Goal: Information Seeking & Learning: Learn about a topic

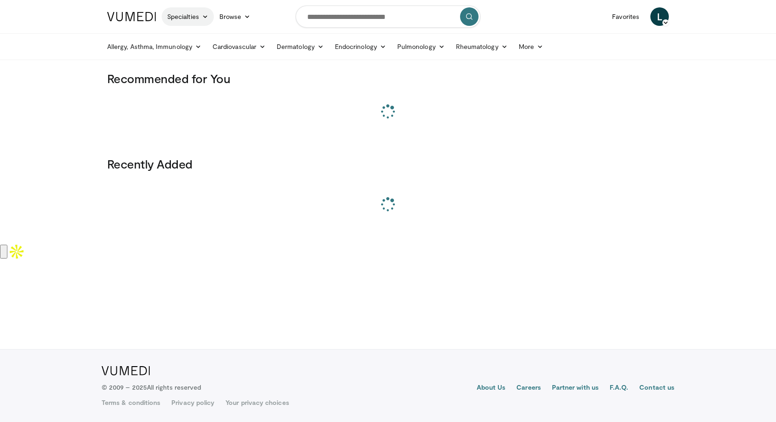
click at [207, 15] on icon at bounding box center [205, 16] width 6 height 6
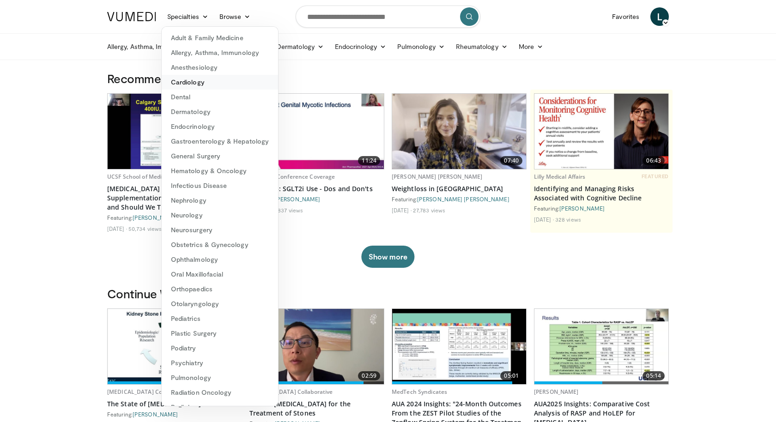
click at [200, 82] on link "Cardiology" at bounding box center [220, 82] width 116 height 15
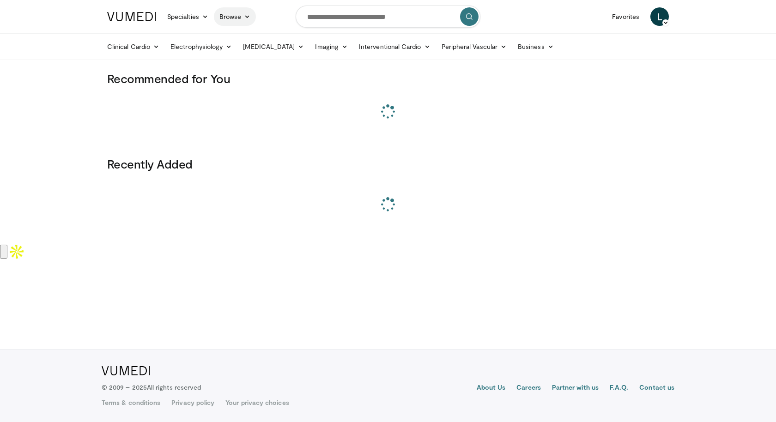
click at [249, 13] on icon at bounding box center [247, 16] width 6 height 6
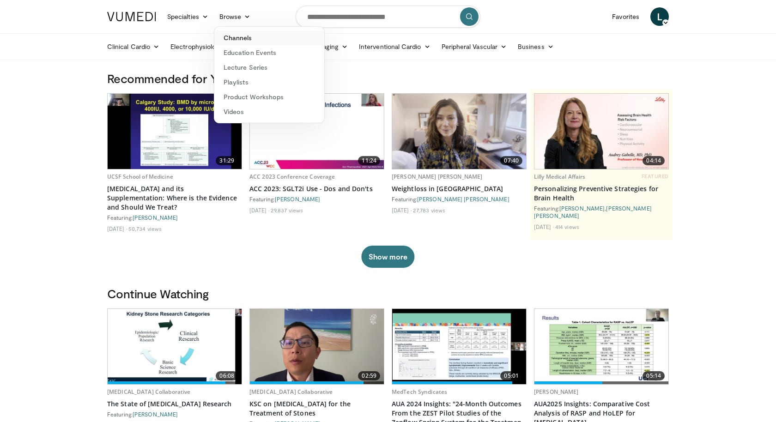
click at [250, 36] on link "Channels" at bounding box center [269, 37] width 110 height 15
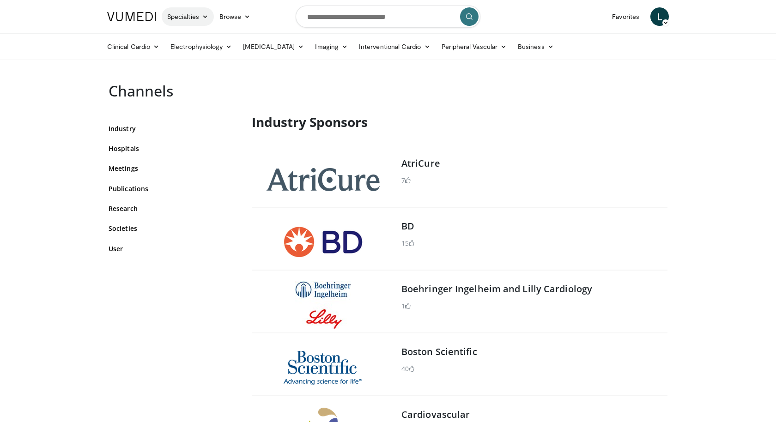
click at [208, 19] on icon at bounding box center [205, 16] width 6 height 6
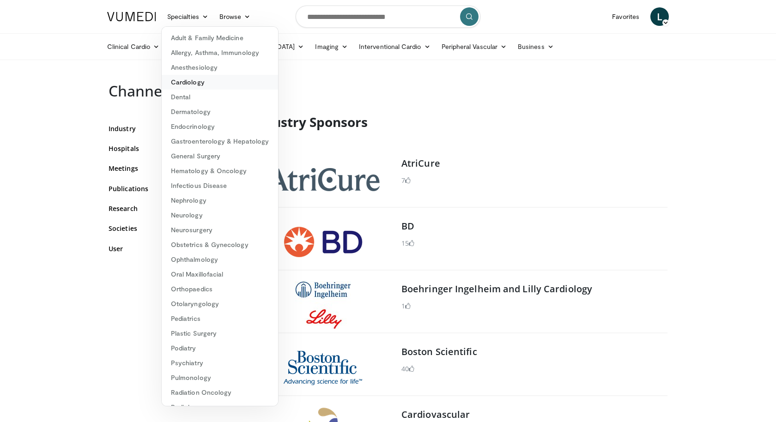
click at [208, 85] on link "Cardiology" at bounding box center [220, 82] width 116 height 15
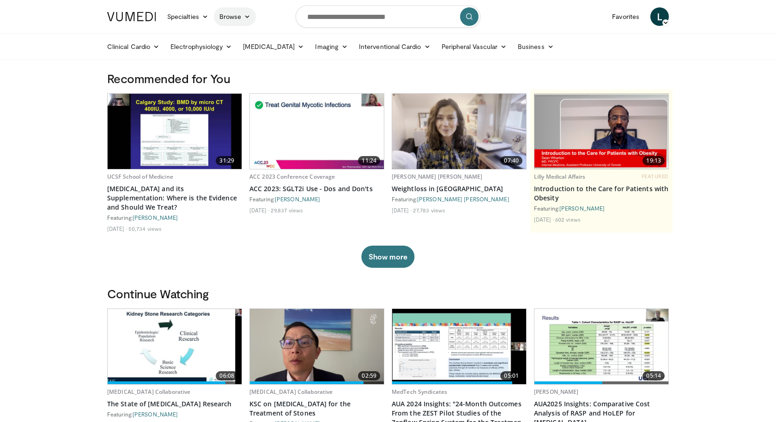
click at [247, 17] on icon at bounding box center [247, 16] width 6 height 6
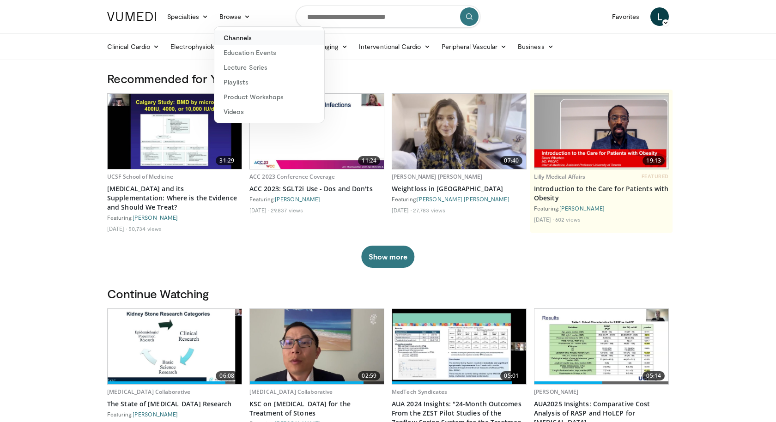
click at [247, 35] on link "Channels" at bounding box center [269, 37] width 110 height 15
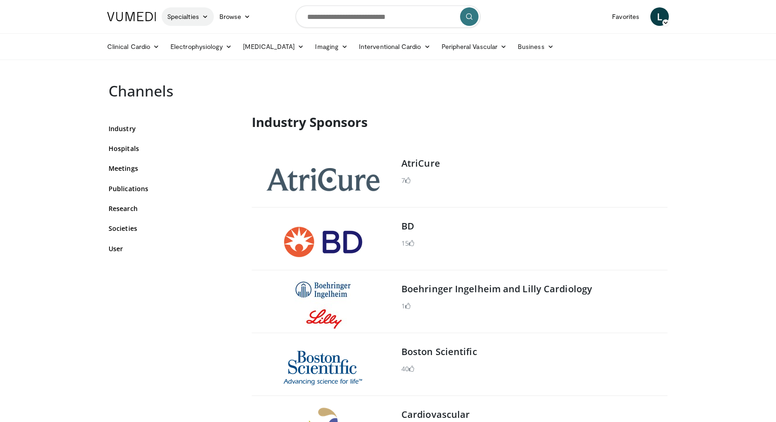
click at [203, 15] on icon at bounding box center [205, 16] width 6 height 6
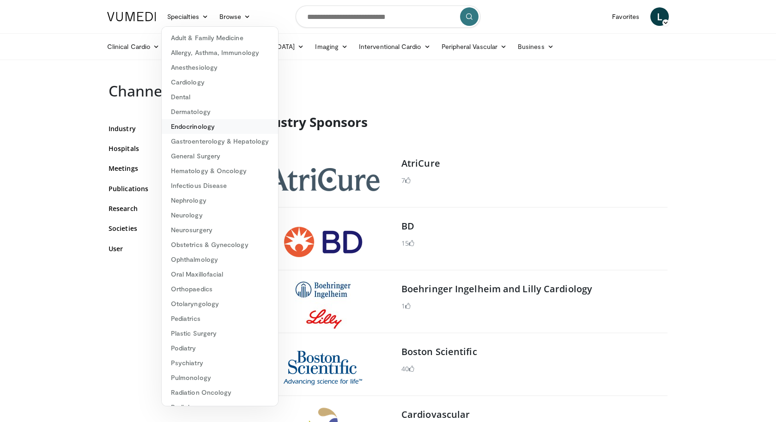
click at [203, 128] on link "Endocrinology" at bounding box center [220, 126] width 116 height 15
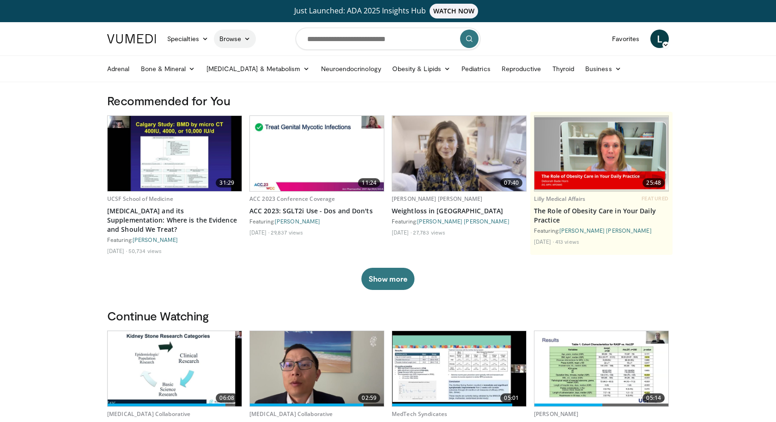
click at [248, 37] on icon at bounding box center [247, 39] width 6 height 6
click at [248, 57] on link "Channels" at bounding box center [269, 60] width 110 height 15
click at [208, 43] on link "Specialties" at bounding box center [188, 39] width 52 height 18
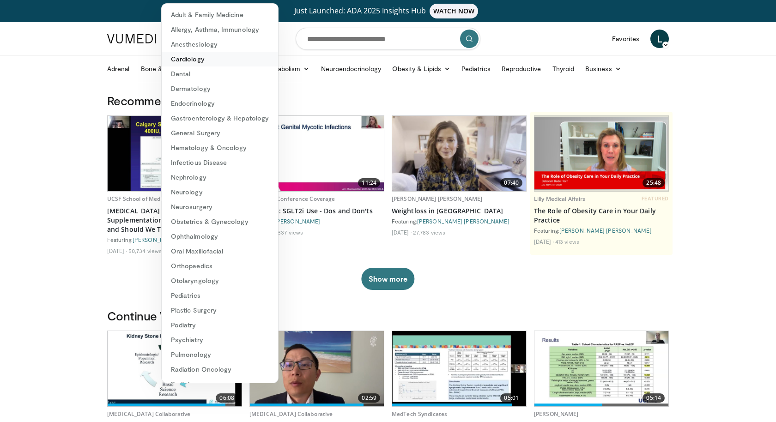
click at [203, 54] on link "Cardiology" at bounding box center [220, 59] width 116 height 15
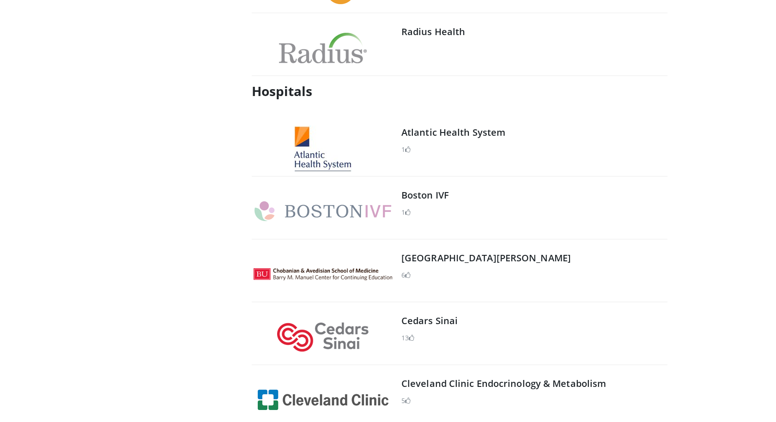
scroll to position [475, 0]
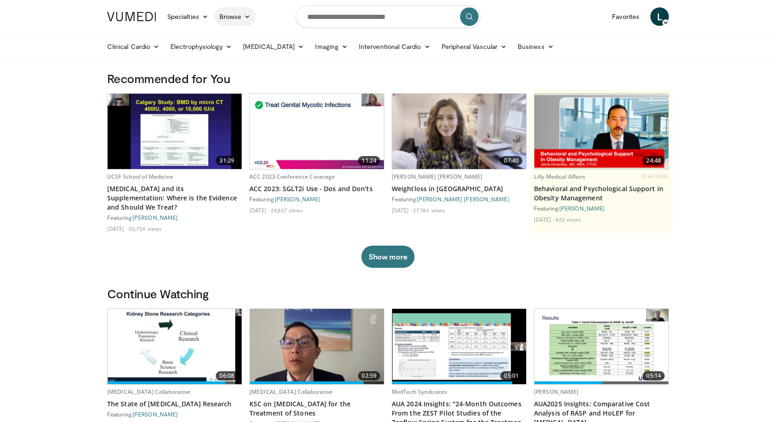
click at [249, 18] on icon at bounding box center [247, 16] width 6 height 6
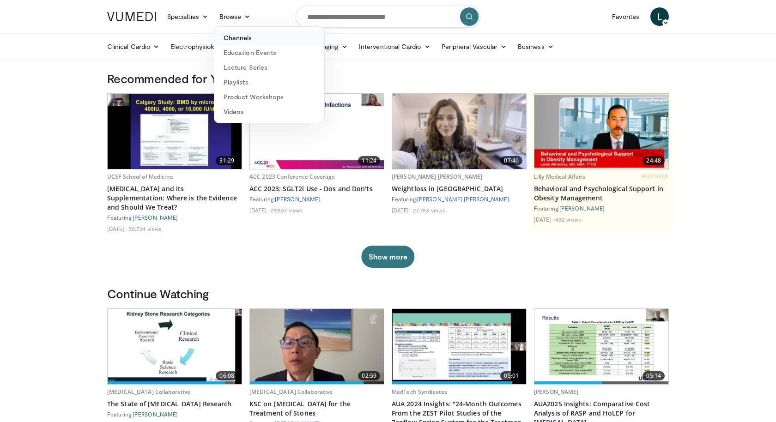
click at [243, 41] on link "Channels" at bounding box center [269, 37] width 110 height 15
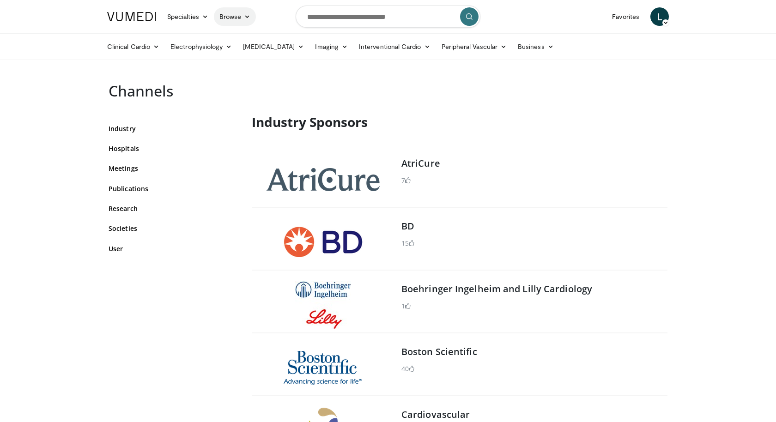
click at [241, 14] on link "Browse" at bounding box center [235, 16] width 43 height 18
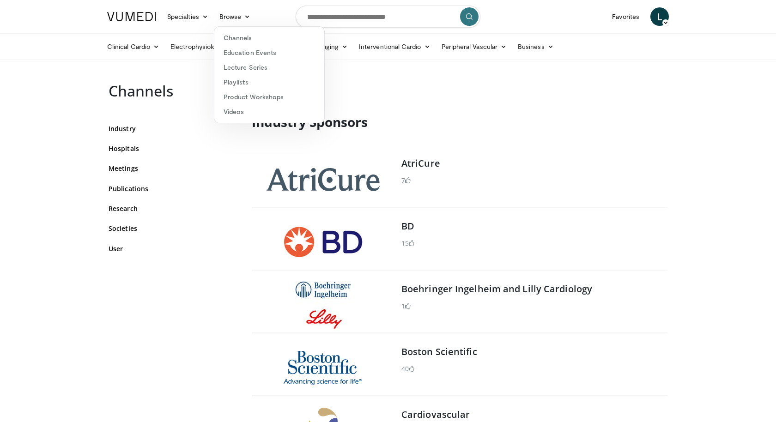
click at [617, 154] on div "AtriCure 7" at bounding box center [533, 179] width 264 height 51
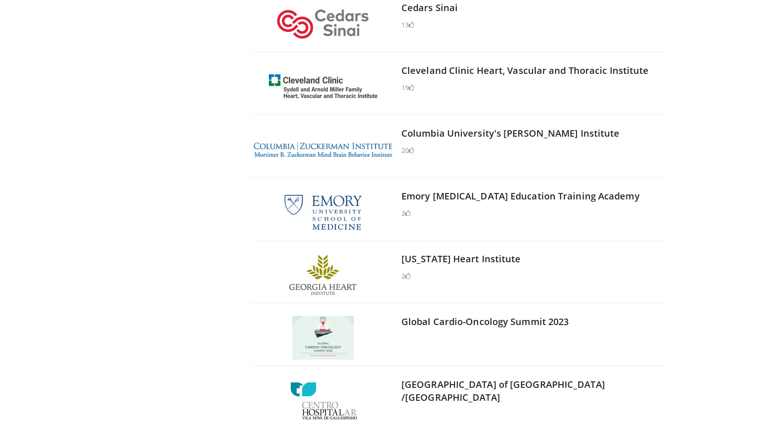
scroll to position [2237, 0]
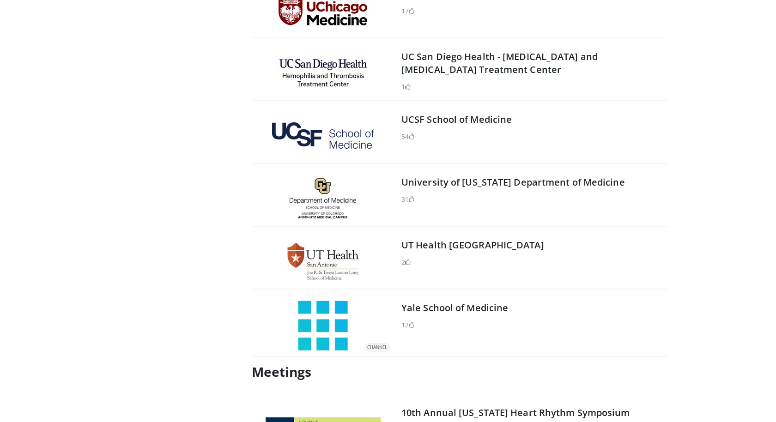
scroll to position [5735, 0]
